Goal: Contribute content

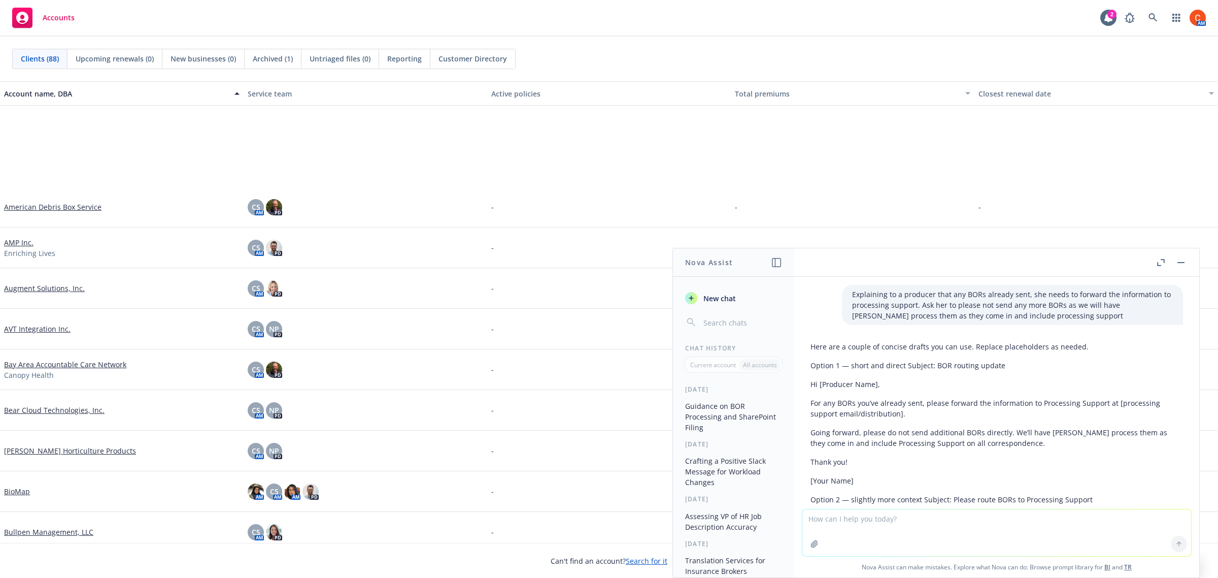
scroll to position [2252, 0]
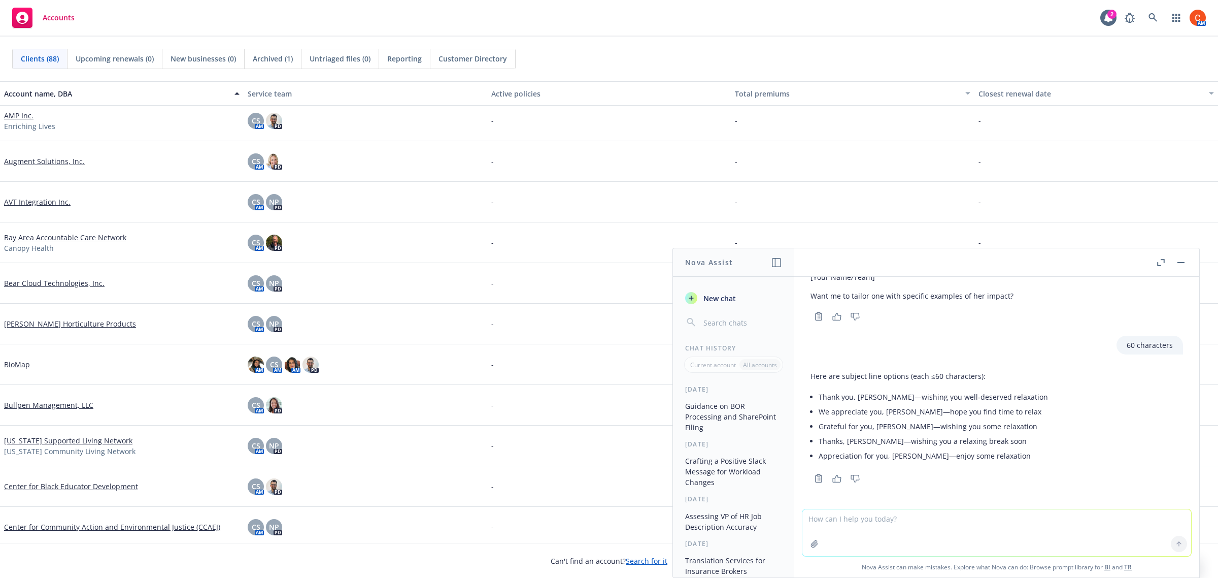
click at [821, 515] on textarea at bounding box center [997, 532] width 389 height 47
paste textarea "Eight months into the 2025 plan year, your actual claims are running great with…"
type textarea "rewrite - Eight months into the 2025 plan year, your actual claims are running …"
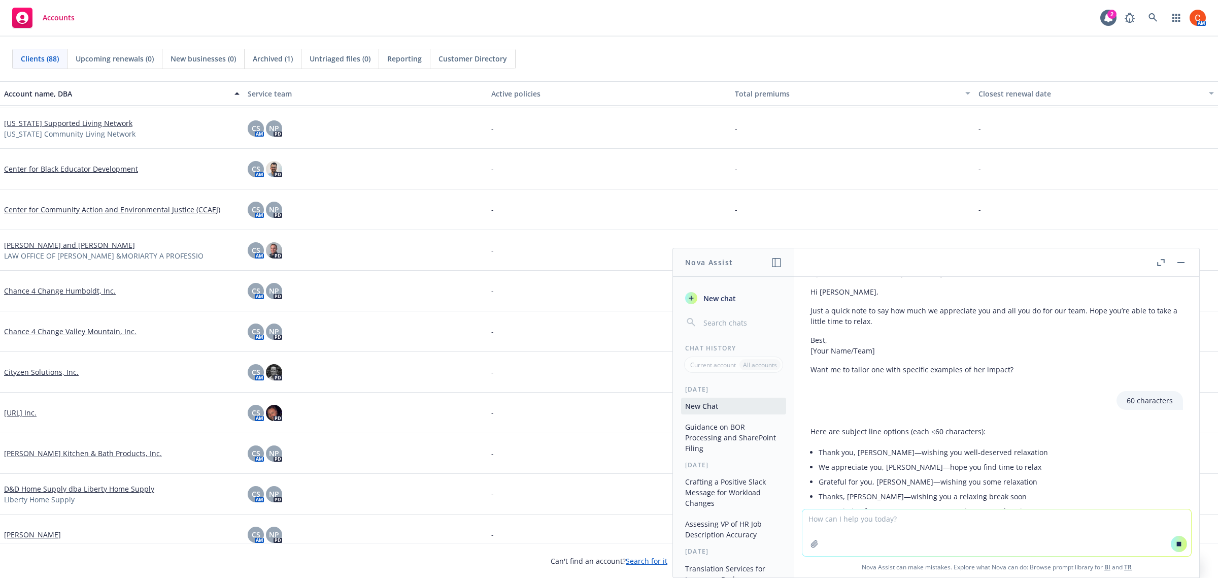
scroll to position [2176, 0]
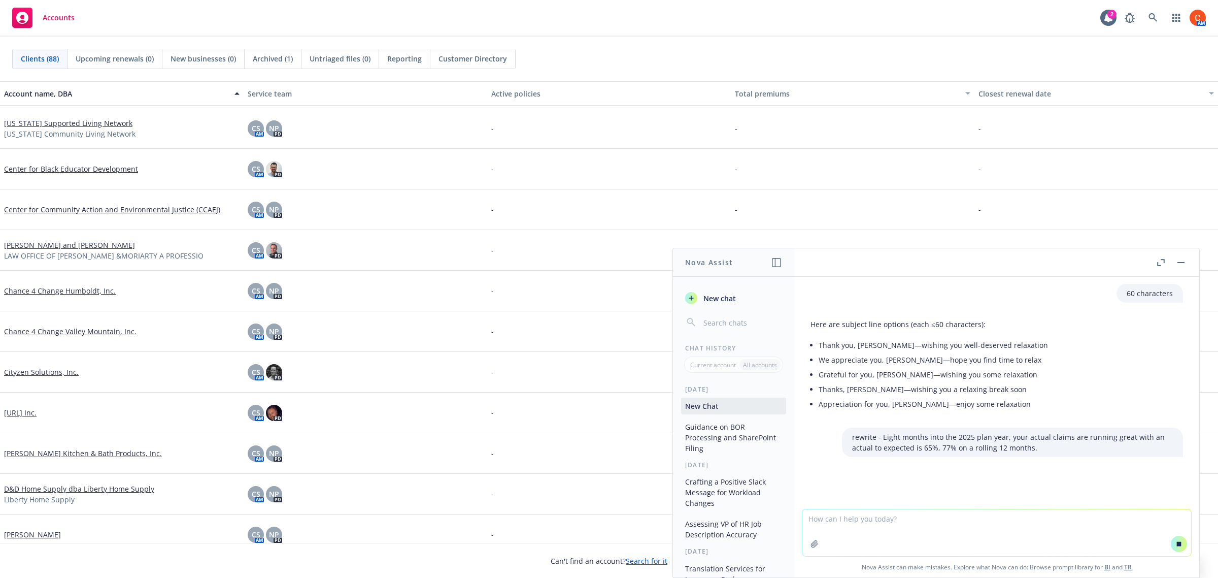
click at [1046, 457] on div "Explaining to a producer that any BORs already sent, she needs to forward the i…" at bounding box center [996, 393] width 405 height 232
click at [1027, 458] on div "Explaining to a producer that any BORs already sent, she needs to forward the i…" at bounding box center [996, 393] width 405 height 232
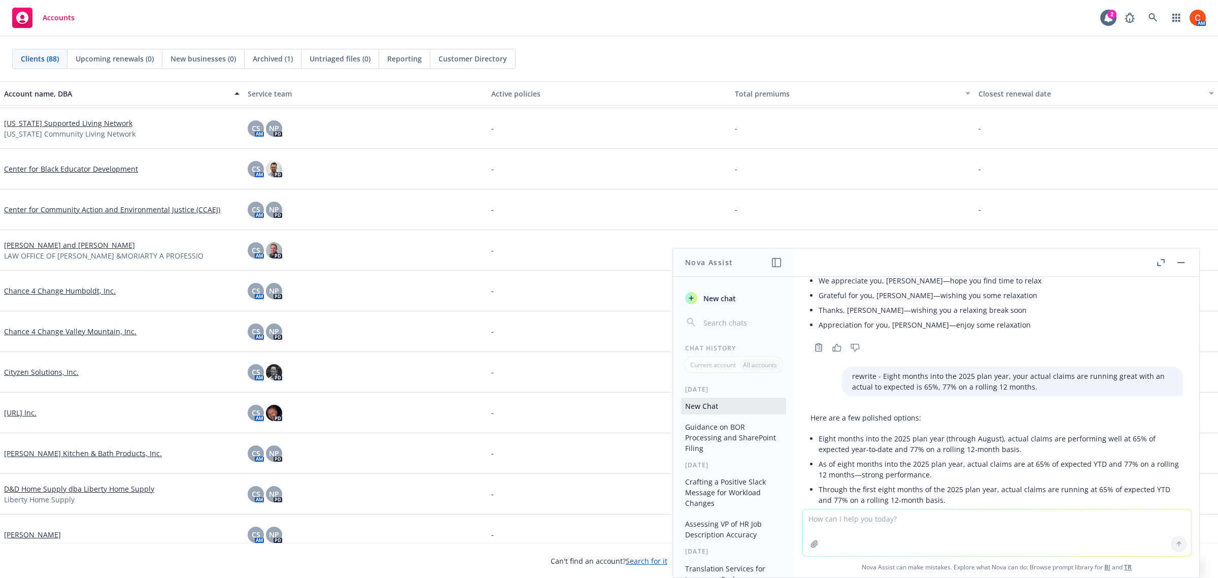
scroll to position [2428, 0]
